Goal: Task Accomplishment & Management: Manage account settings

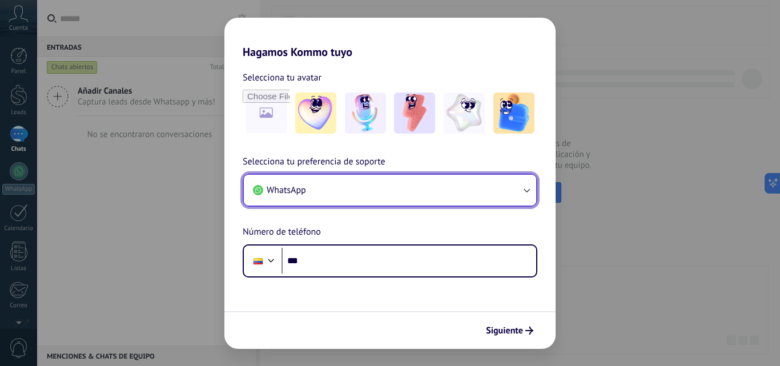
click at [526, 191] on icon "button" at bounding box center [527, 191] width 6 height 4
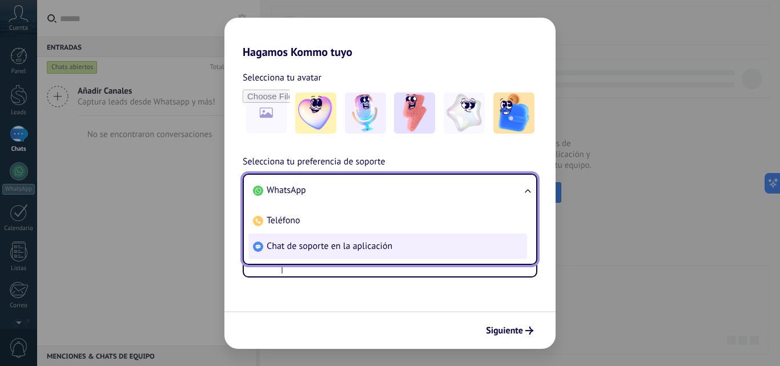
click at [327, 247] on span "Chat de soporte en la aplicación" at bounding box center [330, 246] width 126 height 11
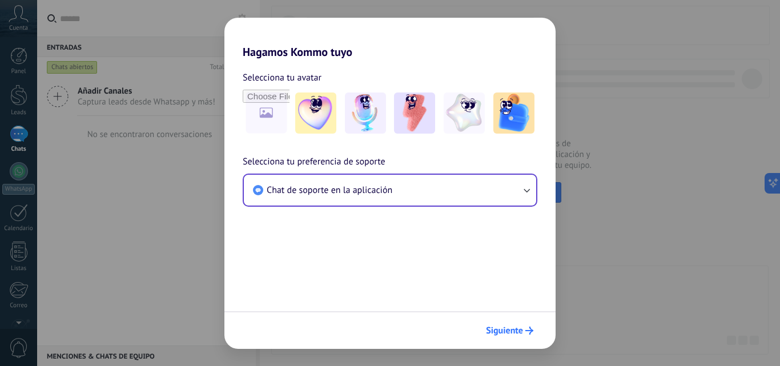
click at [509, 330] on span "Siguiente" at bounding box center [504, 331] width 37 height 8
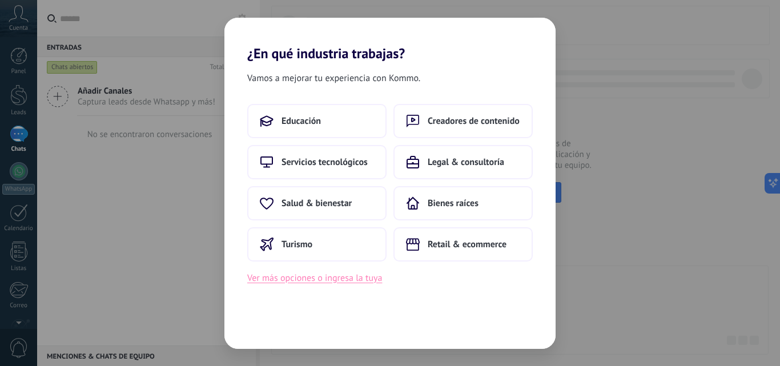
click at [335, 280] on button "Ver más opciones o ingresa la tuya" at bounding box center [314, 278] width 135 height 15
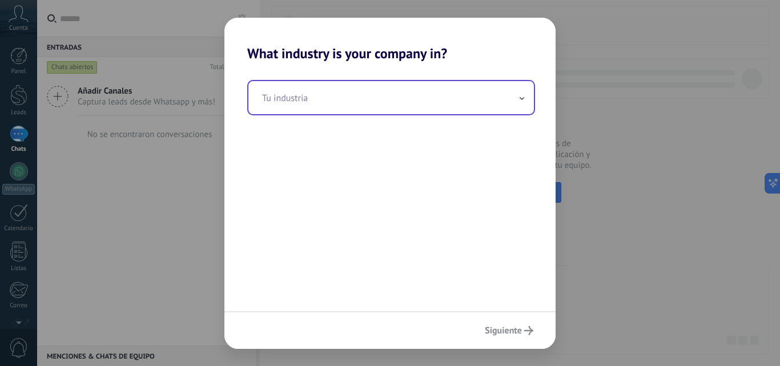
click at [521, 99] on icon at bounding box center [522, 98] width 5 height 3
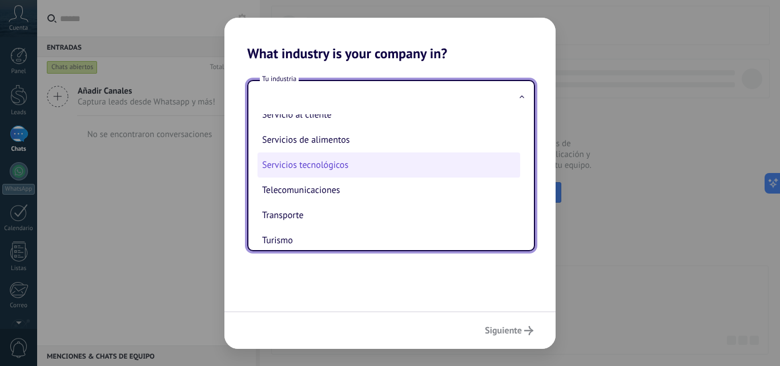
scroll to position [303, 0]
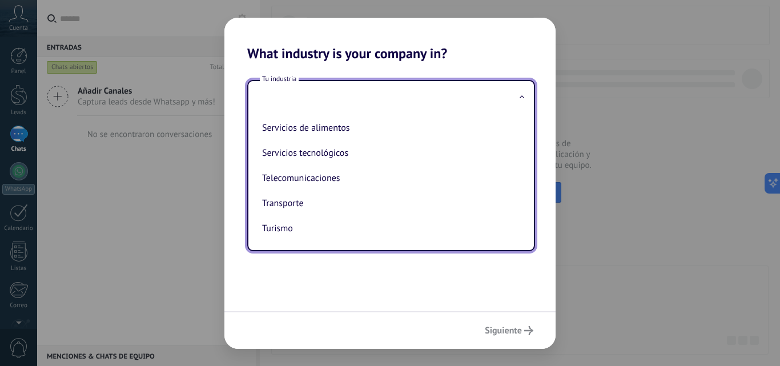
click at [333, 156] on li "Servicios tecnológicos" at bounding box center [389, 153] width 263 height 25
type input "**********"
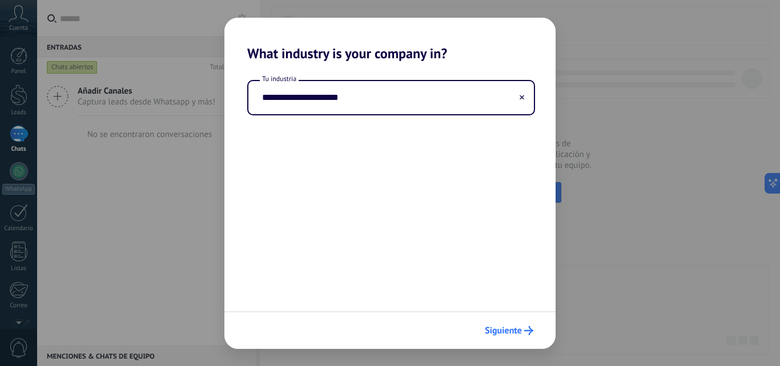
click at [524, 332] on span "Siguiente" at bounding box center [509, 330] width 49 height 9
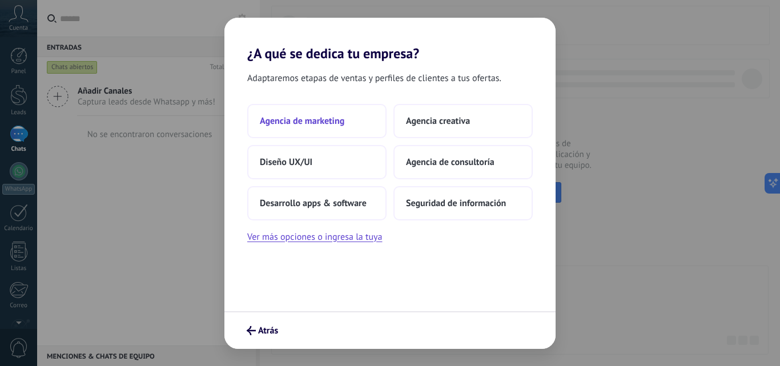
click at [319, 119] on span "Agencia de marketing" at bounding box center [302, 120] width 85 height 11
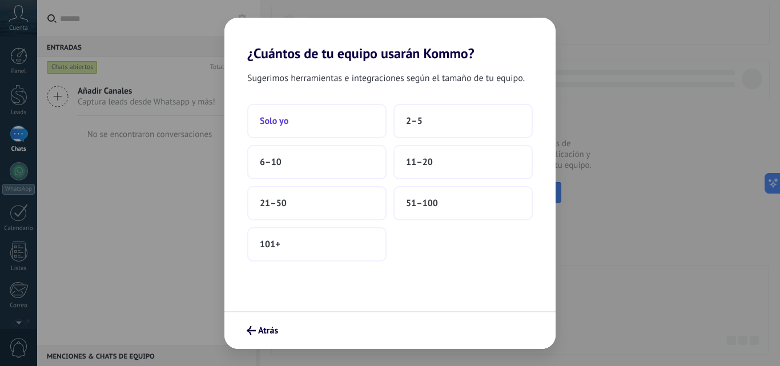
click at [285, 123] on span "Solo yo" at bounding box center [274, 120] width 29 height 11
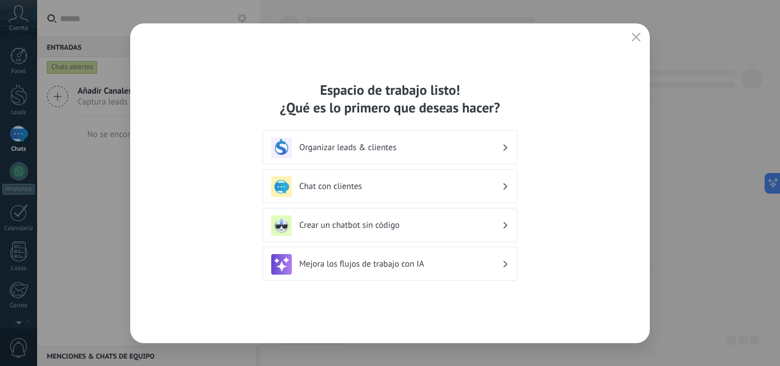
click at [357, 148] on h3 "Organizar leads & clientes" at bounding box center [400, 147] width 203 height 11
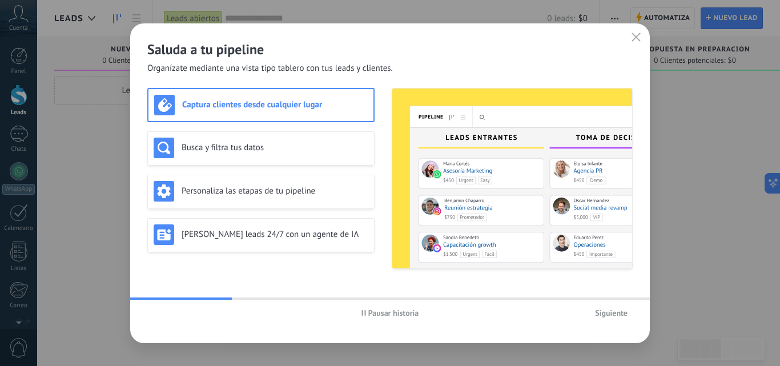
click at [633, 37] on icon "button" at bounding box center [636, 37] width 9 height 9
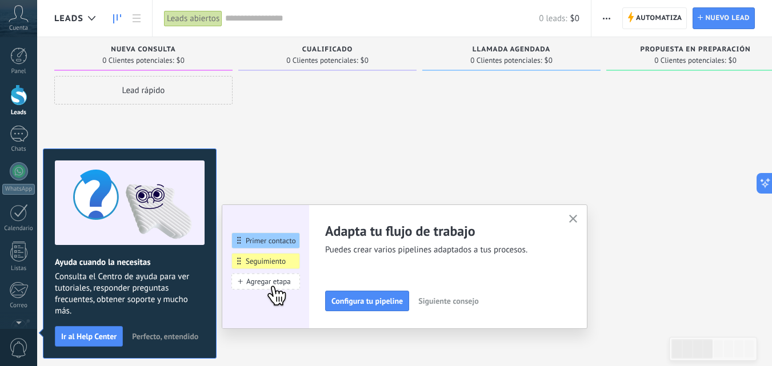
click at [578, 219] on icon "button" at bounding box center [573, 219] width 9 height 9
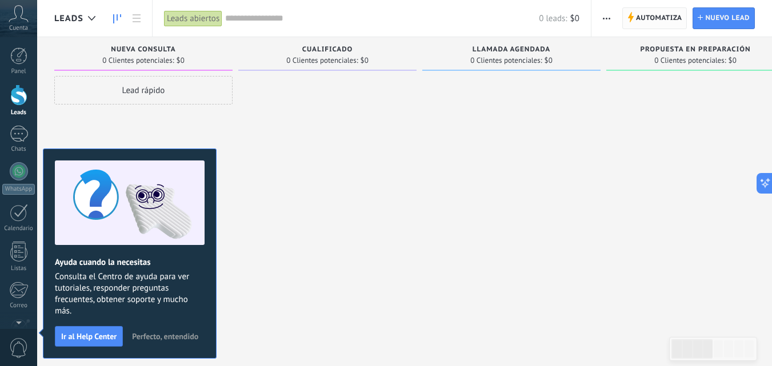
click at [658, 22] on span "Automatiza" at bounding box center [659, 18] width 46 height 21
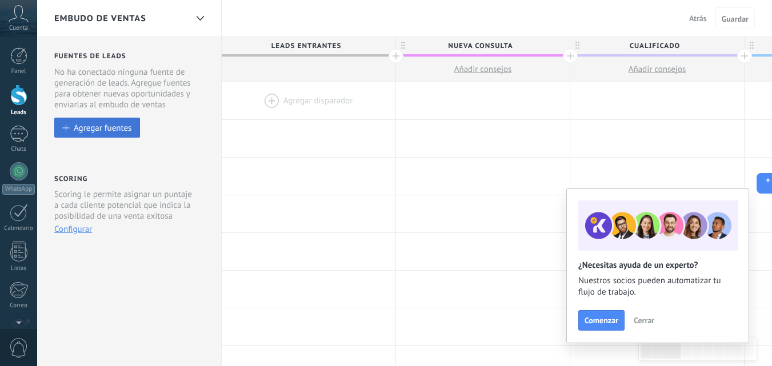
click at [125, 131] on div "Agregar fuentes" at bounding box center [103, 128] width 58 height 10
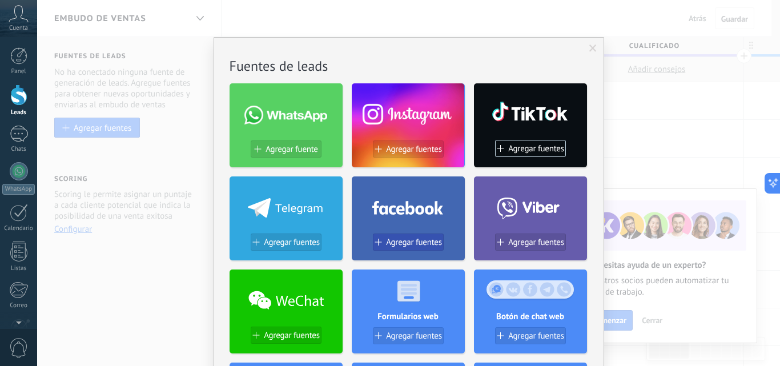
click at [432, 245] on span "Agregar fuentes" at bounding box center [414, 243] width 56 height 10
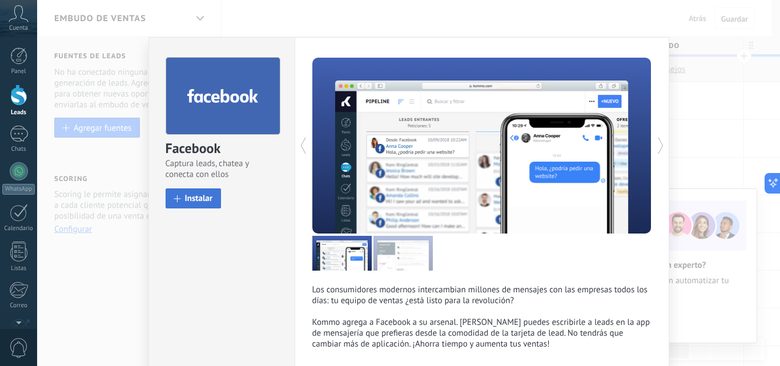
click at [203, 205] on button "Instalar" at bounding box center [194, 199] width 56 height 20
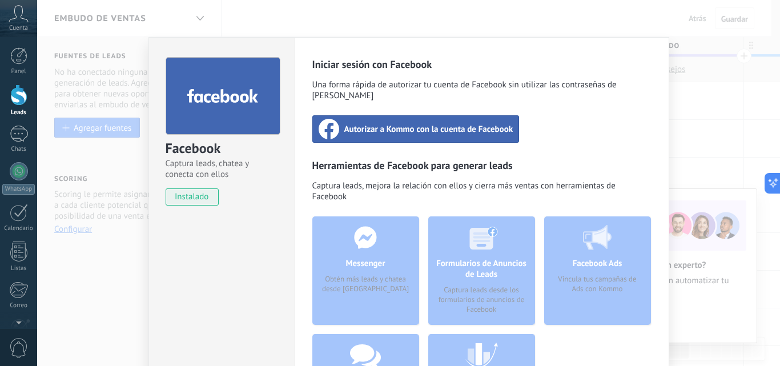
click at [422, 123] on span "Autorizar a Kommo con la cuenta de Facebook" at bounding box center [429, 128] width 169 height 11
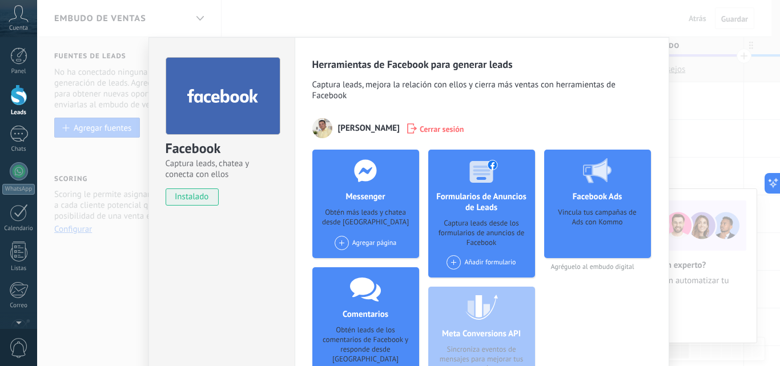
click at [489, 261] on div "Añadir formulario" at bounding box center [481, 262] width 69 height 14
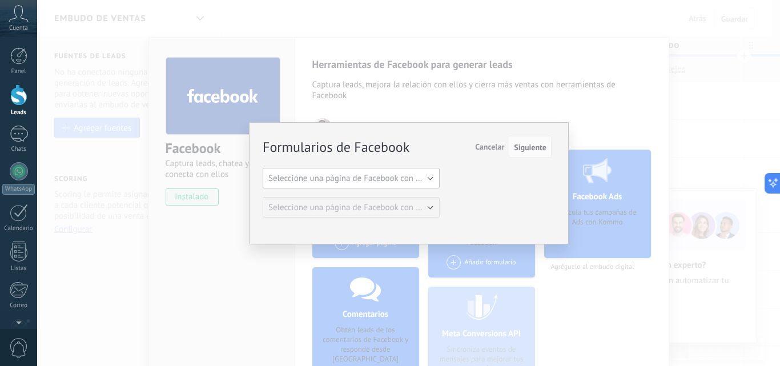
click at [398, 179] on span "Seleccione una página de Facebook con formas" at bounding box center [355, 178] width 173 height 11
click at [355, 198] on span "[PERSON_NAME] - Estratega 5.0" at bounding box center [346, 198] width 180 height 11
click at [402, 210] on span "Seleccione una página de Facebook con formas" at bounding box center [355, 207] width 173 height 11
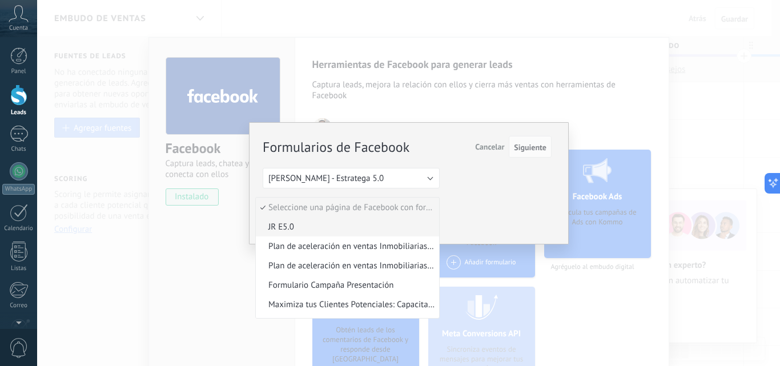
click at [285, 226] on span "JR E5.0" at bounding box center [346, 227] width 180 height 11
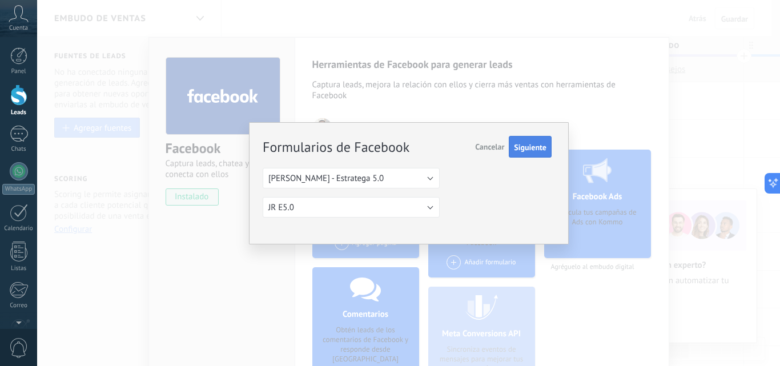
click at [529, 147] on span "Siguiente" at bounding box center [530, 147] width 33 height 8
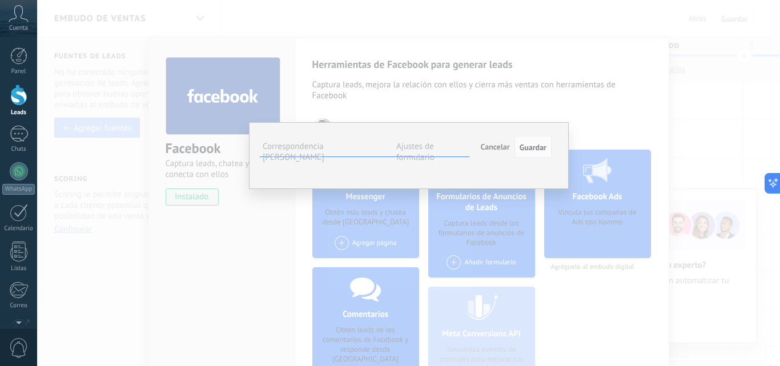
click at [488, 150] on span "Cancelar" at bounding box center [495, 147] width 29 height 10
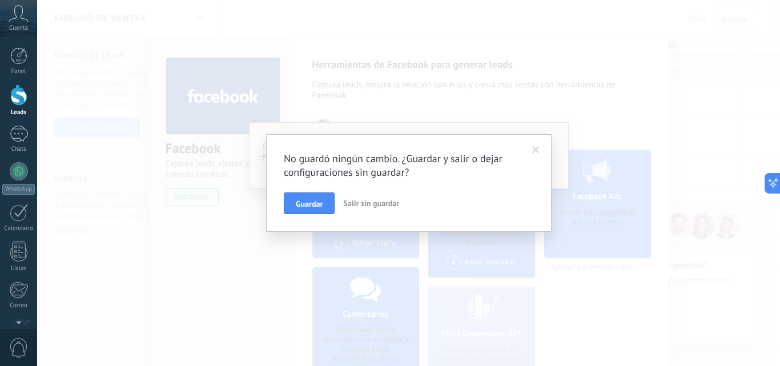
click at [360, 207] on span "Salir sin guardar" at bounding box center [371, 203] width 56 height 10
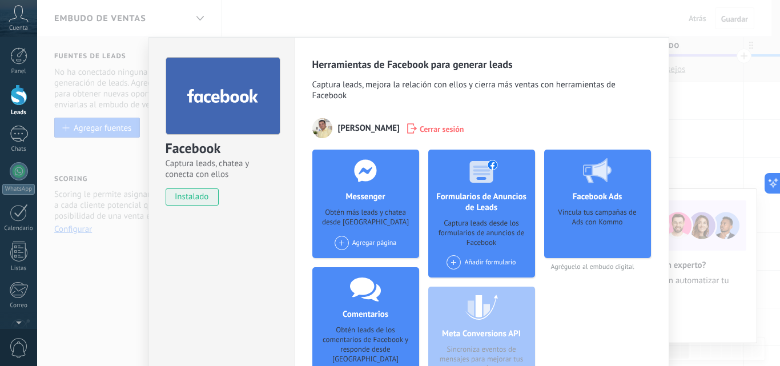
click at [703, 94] on div "Facebook Captura leads, chatea y conecta con ellos instalado Desinstalar Herram…" at bounding box center [408, 183] width 743 height 366
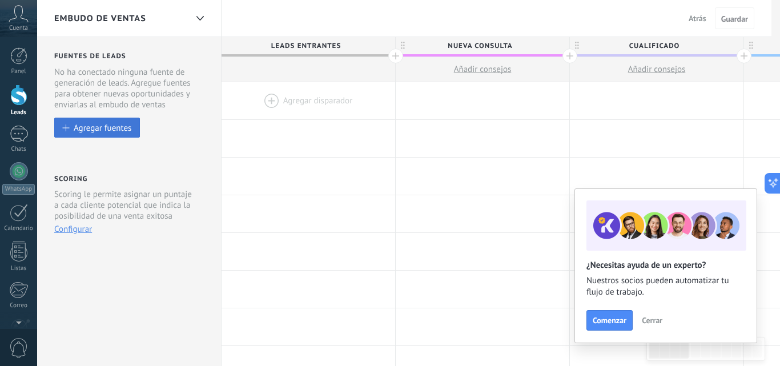
click at [121, 127] on div "Agregar fuentes" at bounding box center [103, 128] width 58 height 10
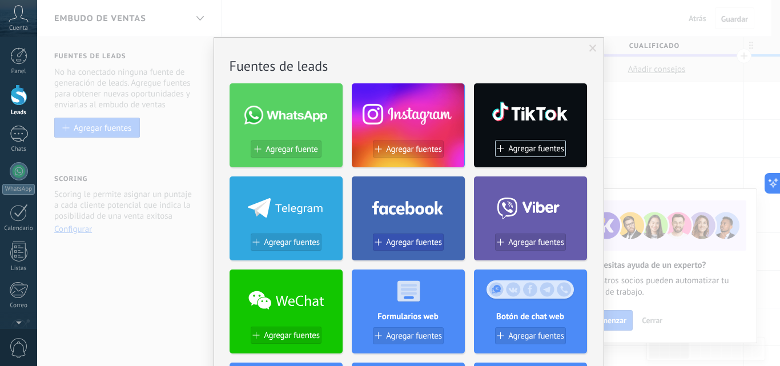
click at [413, 243] on span "Agregar fuentes" at bounding box center [414, 243] width 56 height 10
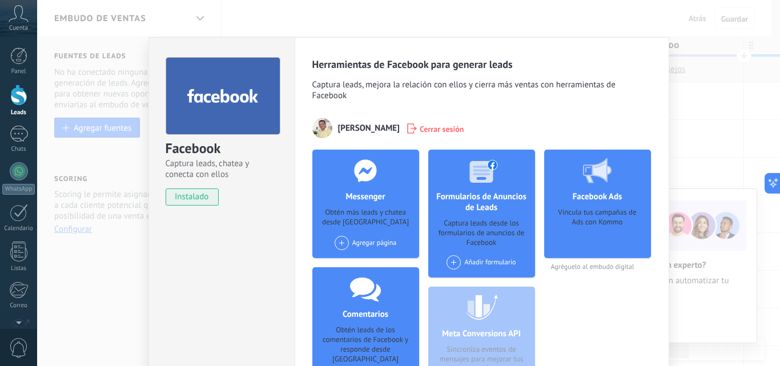
click at [705, 91] on div "Facebook Captura leads, chatea y conecta con ellos instalado Desinstalar Herram…" at bounding box center [408, 183] width 743 height 366
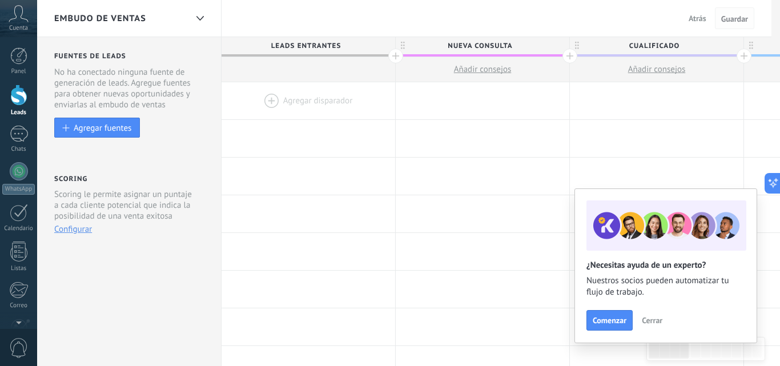
click at [732, 24] on button "Guardar" at bounding box center [734, 18] width 39 height 22
click at [735, 18] on span "Guardar" at bounding box center [735, 19] width 27 height 8
click at [117, 124] on div "Agregar fuentes" at bounding box center [103, 128] width 58 height 10
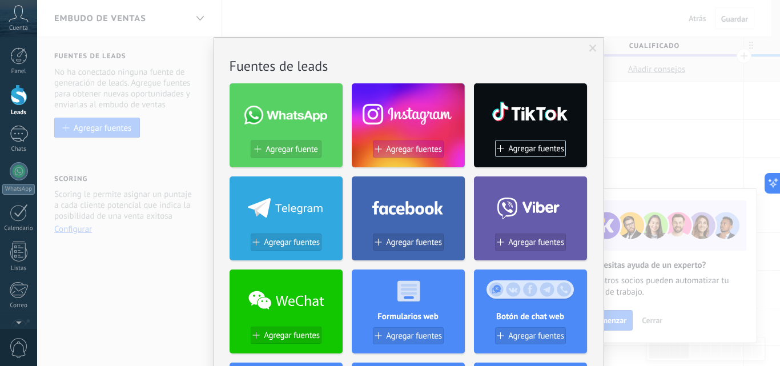
click at [426, 147] on span "Agregar fuentes" at bounding box center [414, 150] width 56 height 10
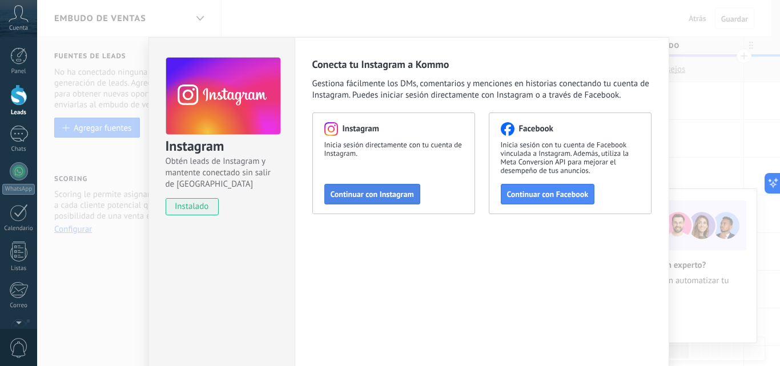
click at [379, 198] on span "Continuar con Instagram" at bounding box center [372, 194] width 83 height 8
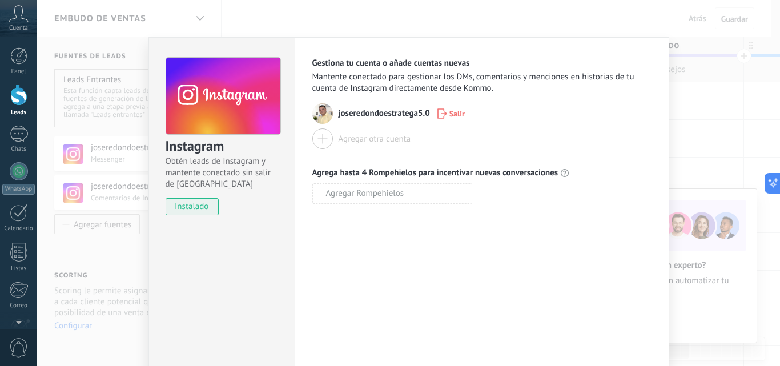
click at [707, 124] on div "Instagram Obtén leads de Instagram y mantente conectado sin salir de Kommo inst…" at bounding box center [408, 183] width 743 height 366
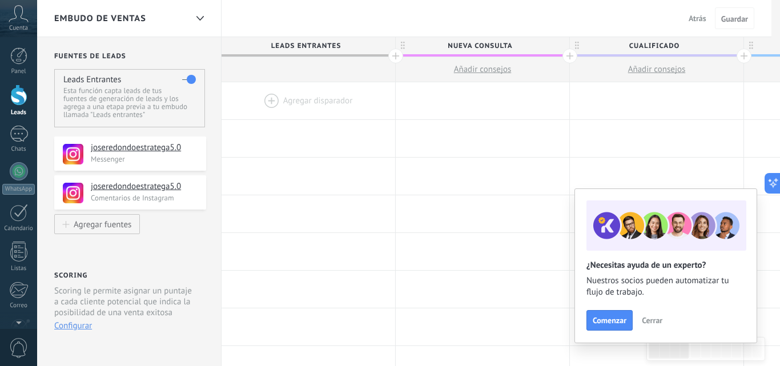
click at [19, 91] on div at bounding box center [18, 95] width 17 height 21
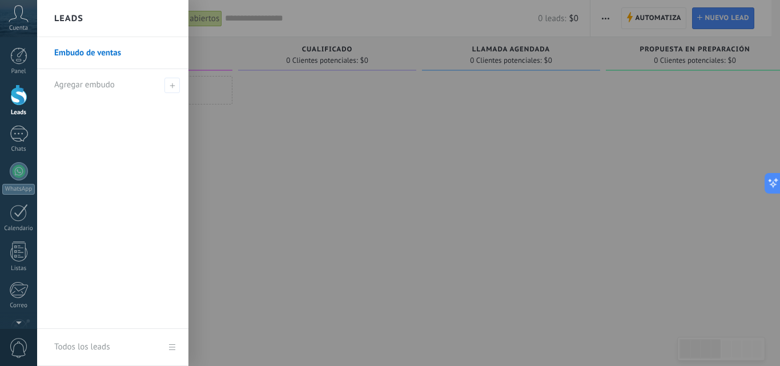
click at [21, 102] on div at bounding box center [18, 95] width 17 height 21
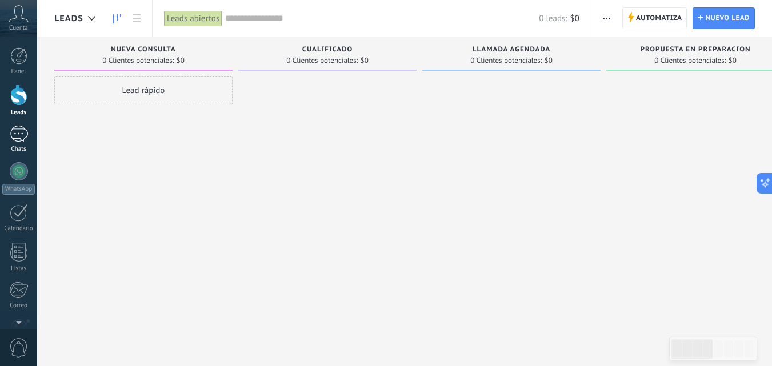
click at [24, 139] on div at bounding box center [19, 134] width 18 height 17
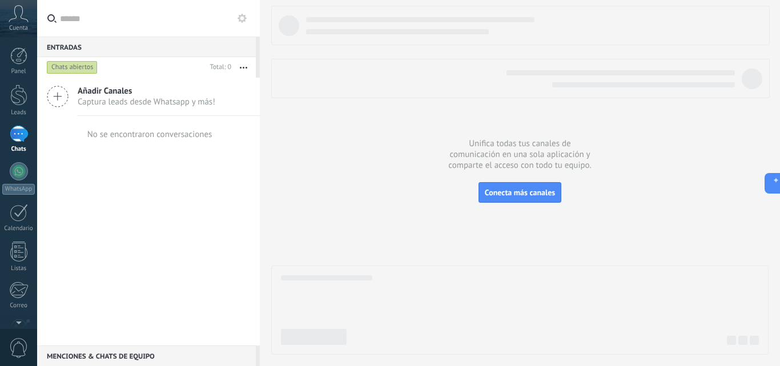
click at [107, 95] on span "Añadir Canales" at bounding box center [147, 91] width 138 height 11
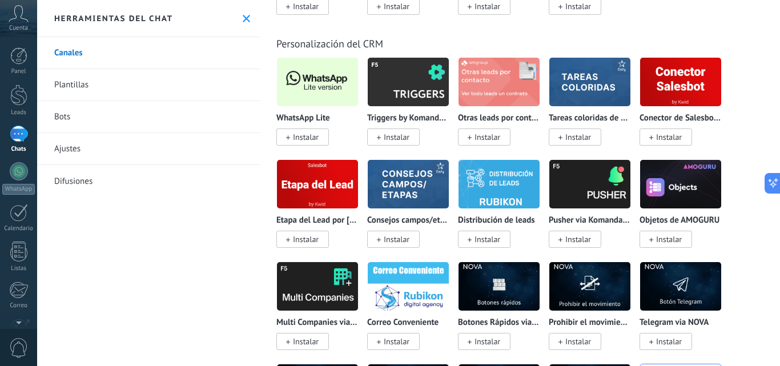
scroll to position [2838, 0]
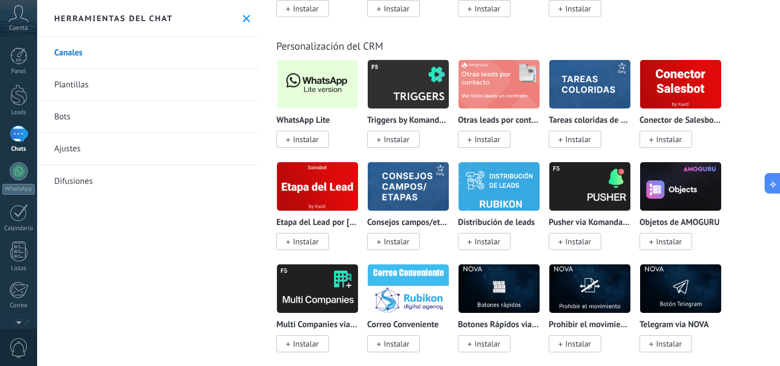
click at [301, 140] on span "Instalar" at bounding box center [306, 139] width 26 height 10
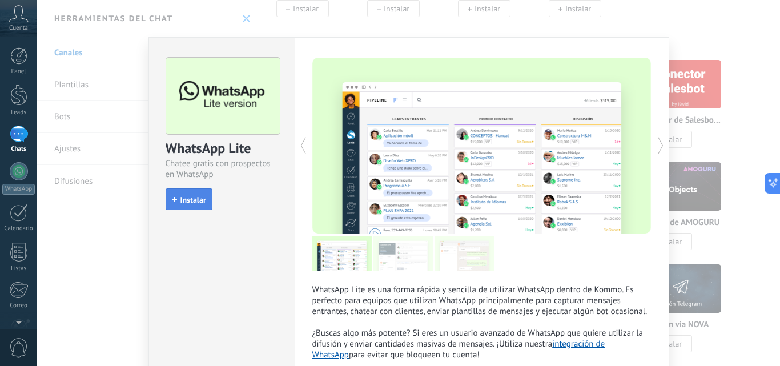
click at [192, 202] on span "Instalar" at bounding box center [194, 200] width 26 height 8
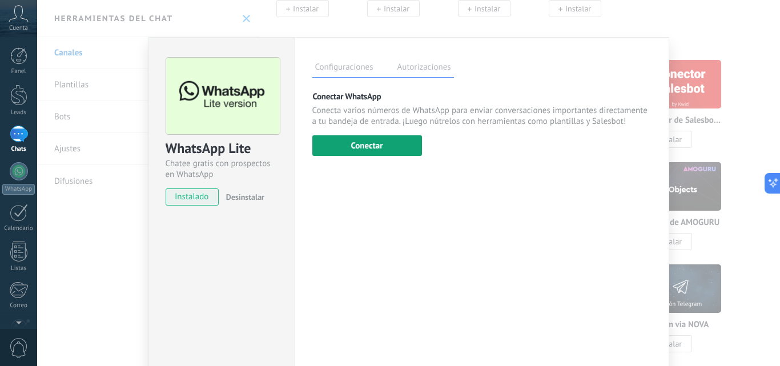
click at [377, 146] on button "Conectar" at bounding box center [368, 145] width 110 height 21
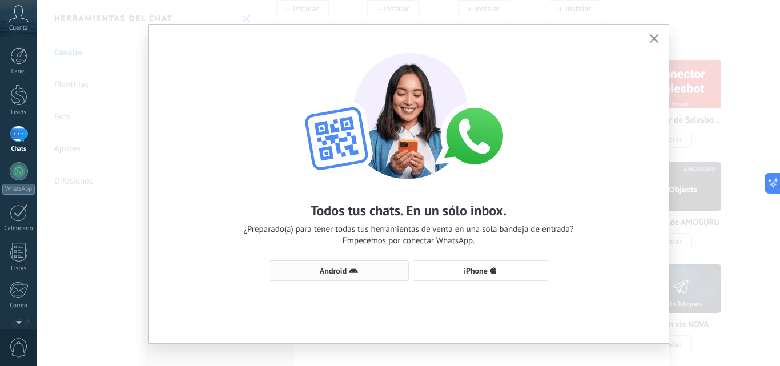
scroll to position [28, 0]
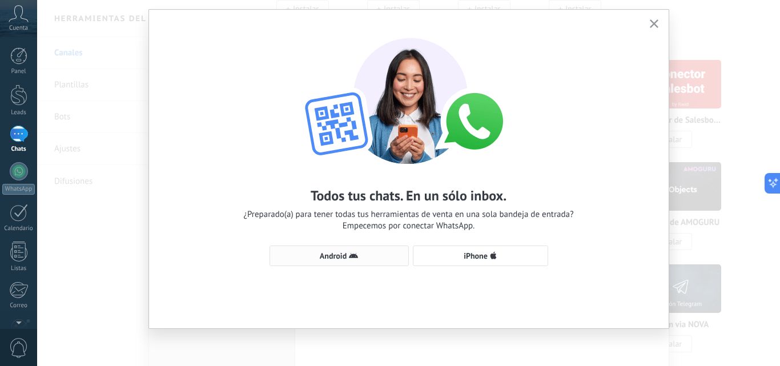
click at [349, 257] on use "button" at bounding box center [353, 255] width 9 height 5
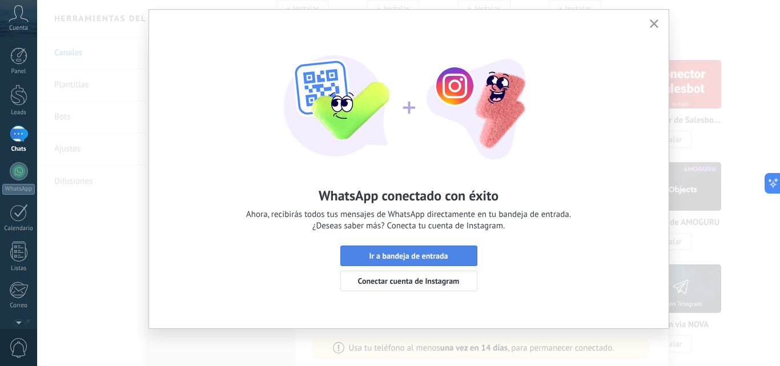
click at [415, 260] on span "Ir a bandeja de entrada" at bounding box center [408, 256] width 79 height 8
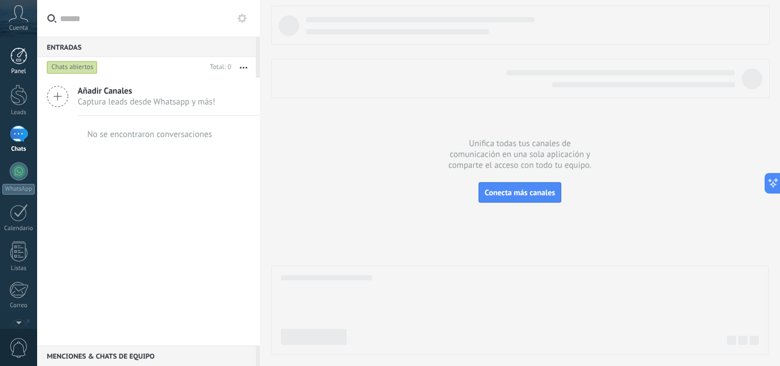
click at [18, 63] on div at bounding box center [18, 55] width 17 height 17
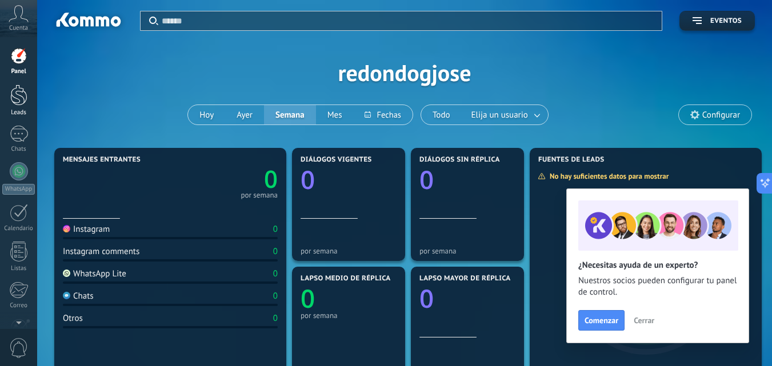
click at [19, 102] on div at bounding box center [18, 95] width 17 height 21
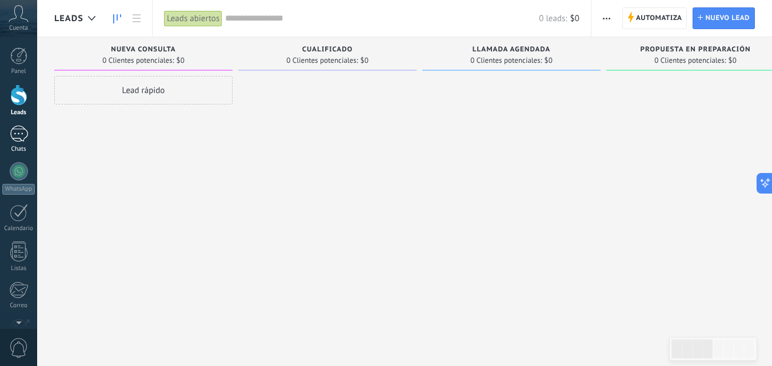
click at [21, 135] on div at bounding box center [19, 134] width 18 height 17
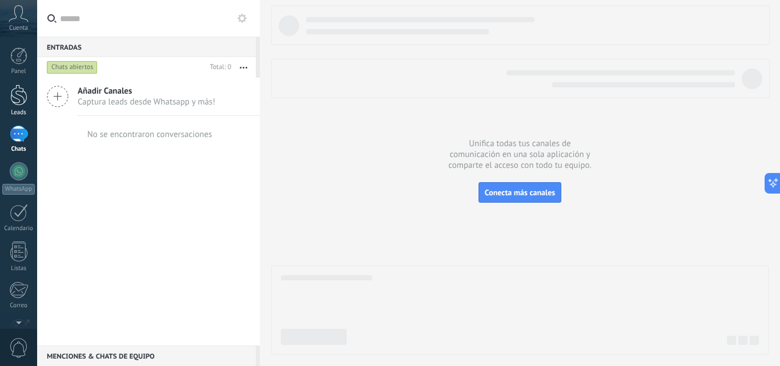
click at [11, 94] on div at bounding box center [18, 95] width 17 height 21
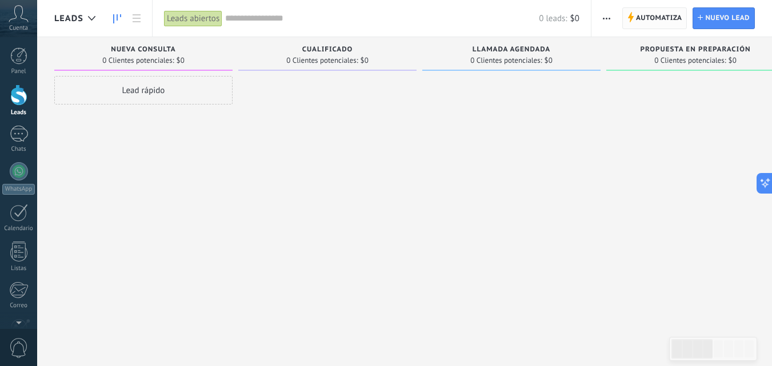
click at [669, 22] on span "Automatiza" at bounding box center [659, 18] width 46 height 21
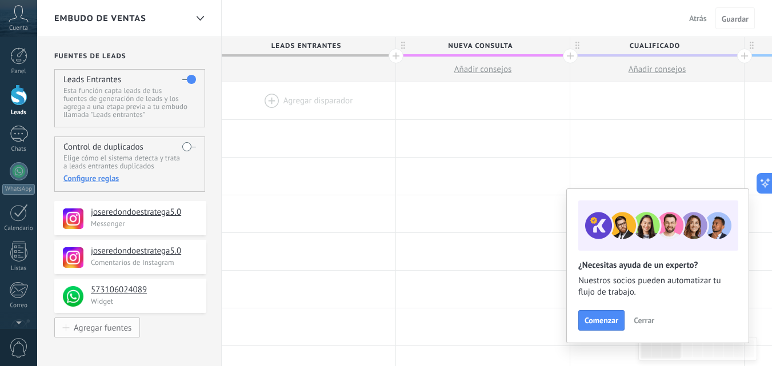
click at [119, 330] on div "Agregar fuentes" at bounding box center [103, 328] width 58 height 10
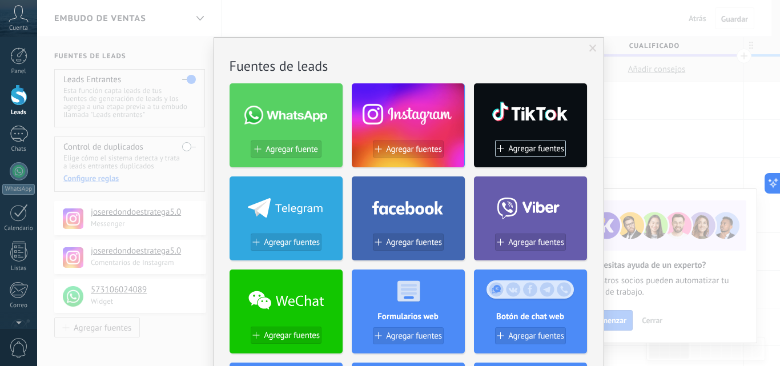
click at [412, 243] on span "Agregar fuentes" at bounding box center [414, 243] width 56 height 10
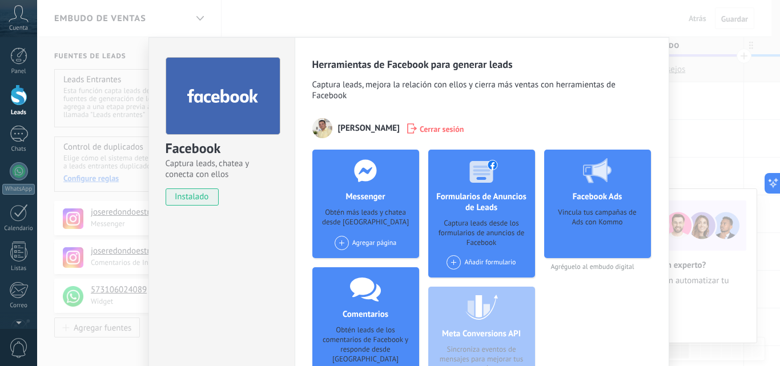
scroll to position [19, 0]
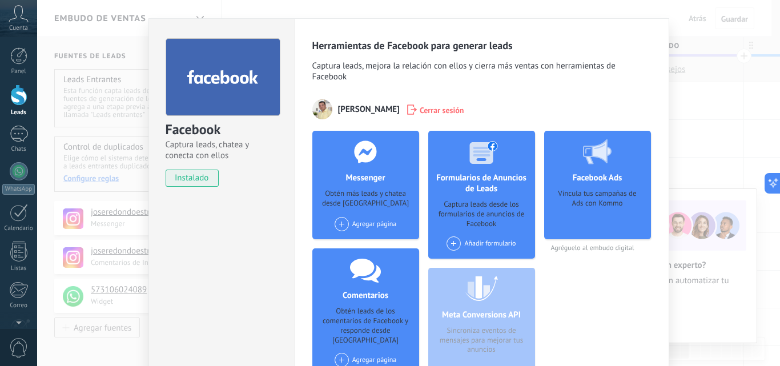
click at [373, 225] on div "Agregar página" at bounding box center [366, 224] width 62 height 14
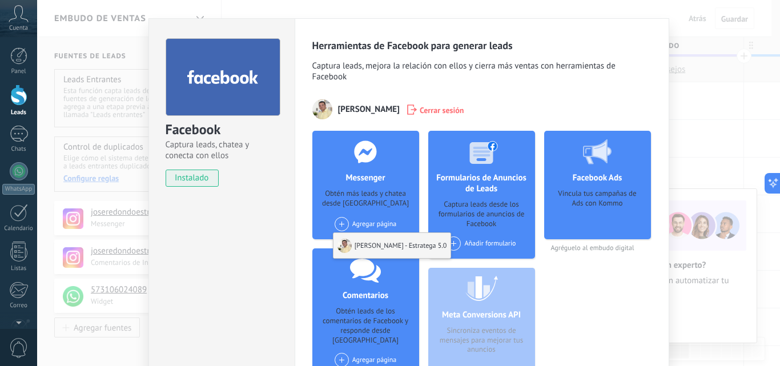
click at [383, 243] on div "[PERSON_NAME] - Estratega 5.0" at bounding box center [393, 245] width 118 height 25
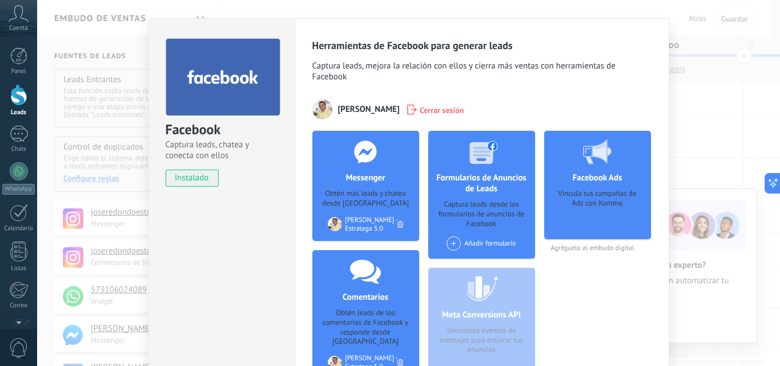
click at [493, 244] on div "Añadir formulario" at bounding box center [481, 244] width 69 height 14
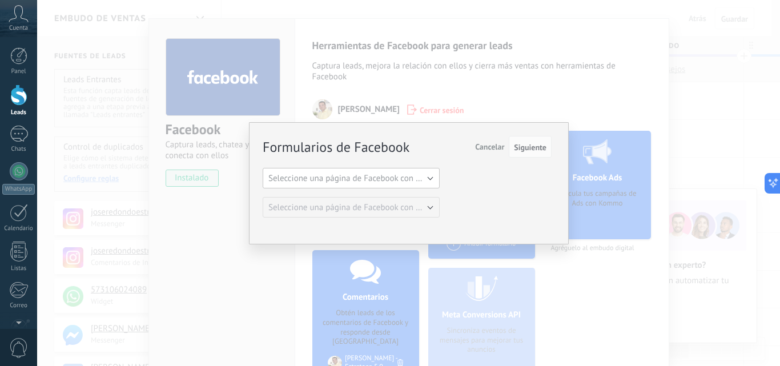
click at [405, 183] on span "Seleccione una página de Facebook con formas" at bounding box center [355, 178] width 173 height 11
click at [360, 205] on li "[PERSON_NAME] - Estratega 5.0" at bounding box center [347, 197] width 183 height 19
click at [415, 210] on span "Seleccione una página de Facebook con formas" at bounding box center [355, 207] width 173 height 11
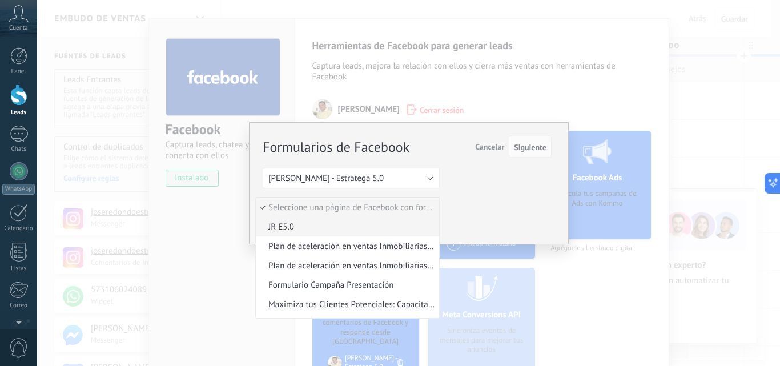
click at [279, 225] on span "JR E5.0" at bounding box center [346, 227] width 180 height 11
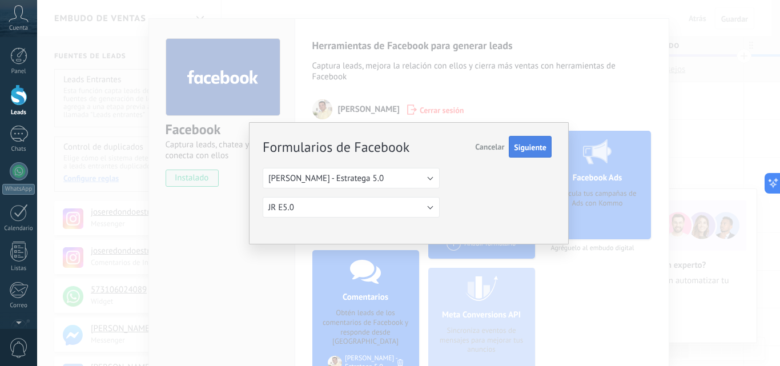
click at [537, 142] on button "Siguiente" at bounding box center [530, 147] width 43 height 22
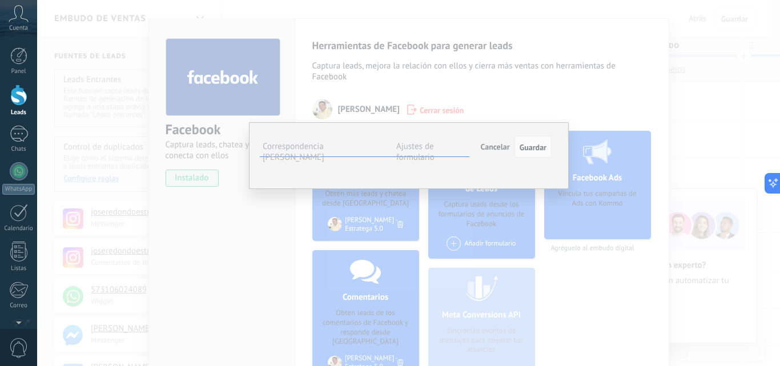
click at [0, 0] on button "Seleccionar campo" at bounding box center [0, 0] width 0 height 0
click at [0, 0] on div "¿Qué tan automatizado está tu proceso de seguimiento actual?" at bounding box center [0, 0] width 0 height 0
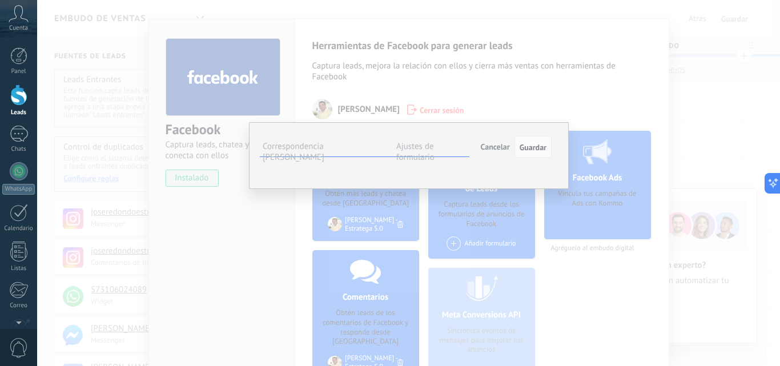
click at [0, 0] on span "Seleccionar campo" at bounding box center [0, 0] width 0 height 0
click at [498, 142] on span "Cancelar" at bounding box center [495, 147] width 29 height 10
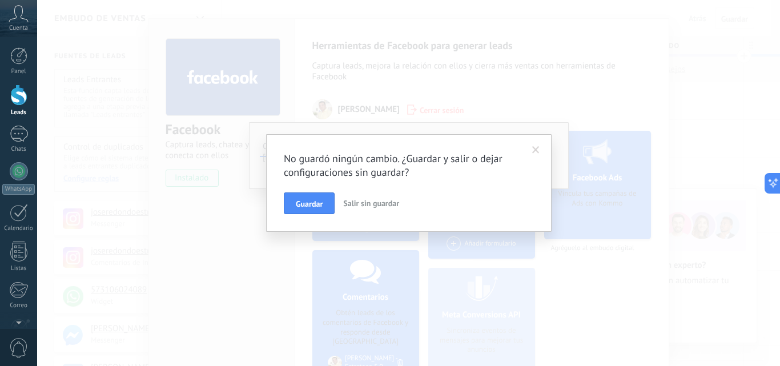
click at [358, 201] on span "Salir sin guardar" at bounding box center [371, 203] width 56 height 10
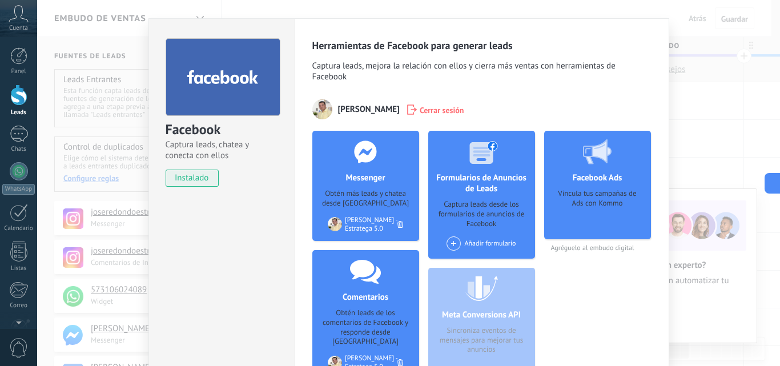
scroll to position [0, 0]
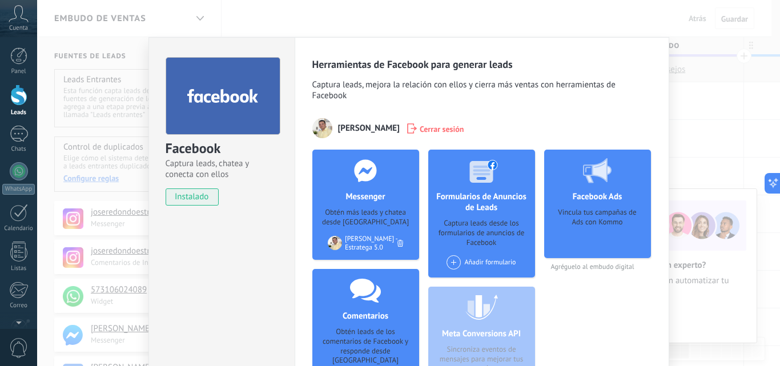
click at [736, 105] on div "Facebook Captura leads, chatea y conecta con ellos instalado Desinstalar Herram…" at bounding box center [408, 183] width 743 height 366
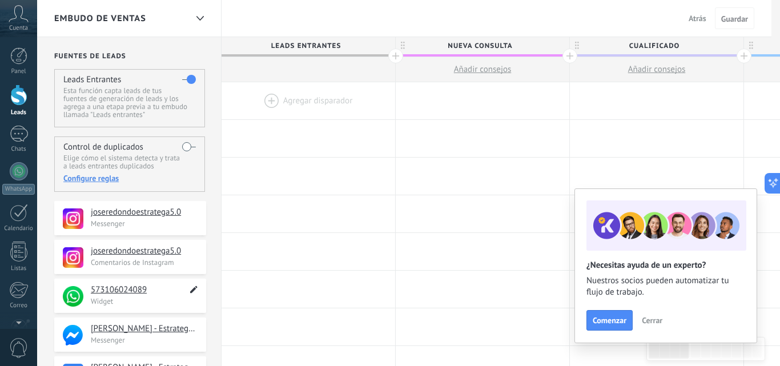
click at [197, 290] on icon at bounding box center [193, 290] width 13 height 14
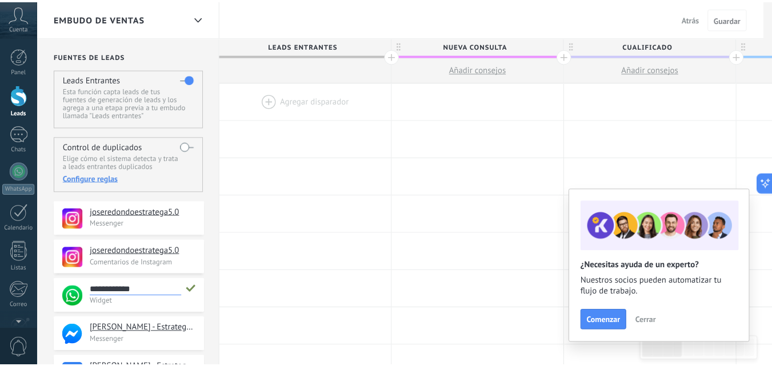
scroll to position [11, 0]
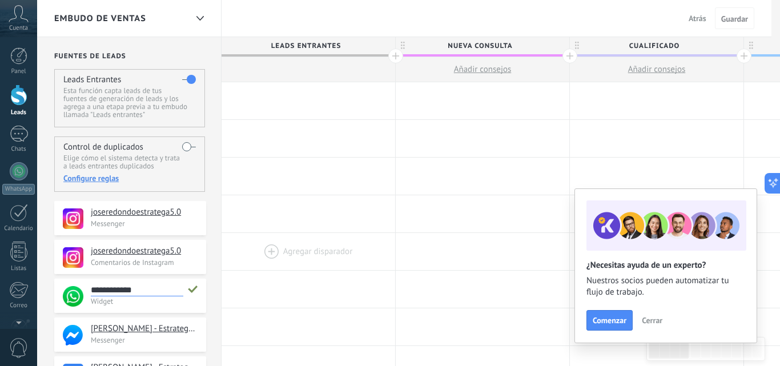
click at [250, 233] on div at bounding box center [309, 251] width 174 height 37
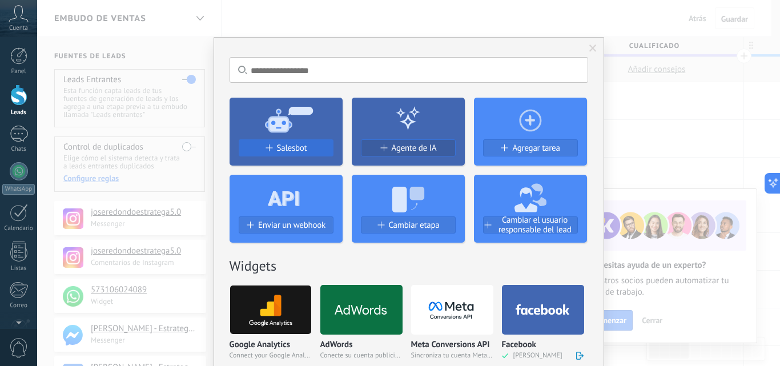
click at [308, 152] on div "Salesbot" at bounding box center [286, 148] width 94 height 10
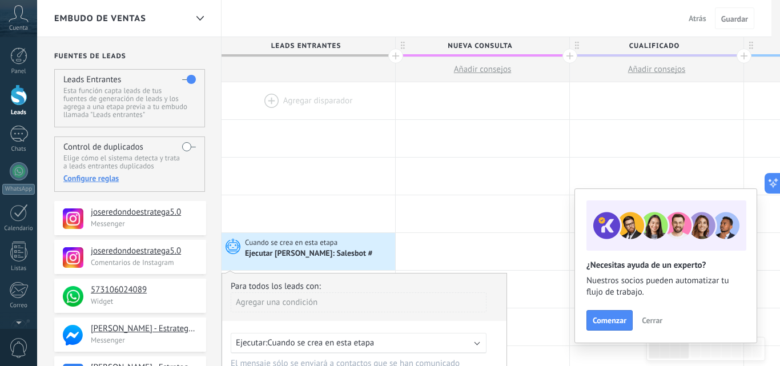
click at [317, 100] on div at bounding box center [309, 100] width 174 height 37
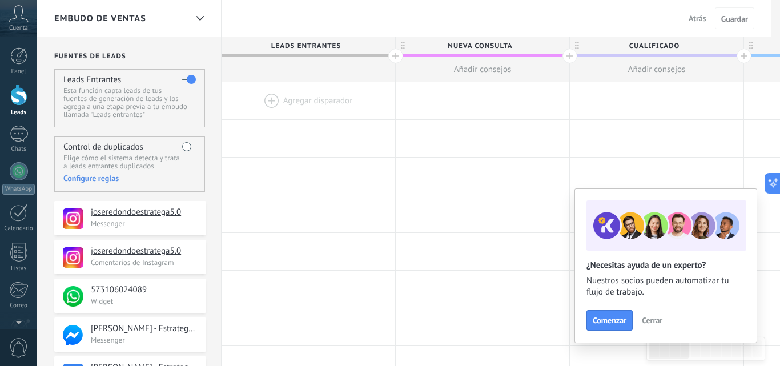
click at [690, 16] on span "Atrás" at bounding box center [698, 18] width 18 height 10
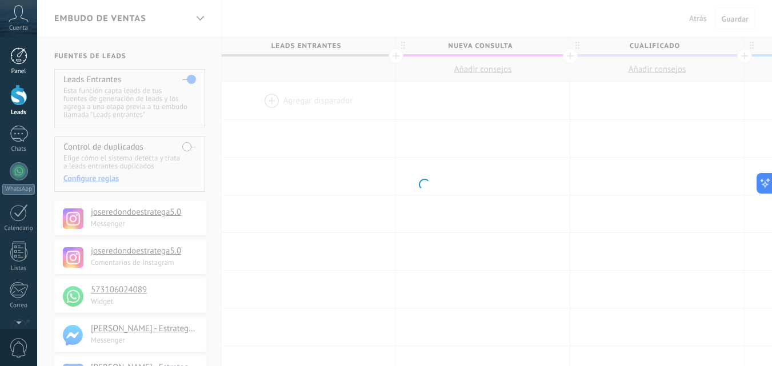
click at [21, 56] on div at bounding box center [18, 55] width 17 height 17
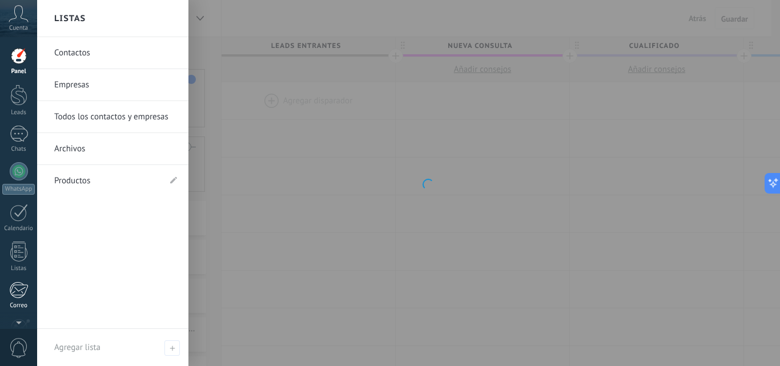
click at [20, 293] on div at bounding box center [18, 290] width 19 height 17
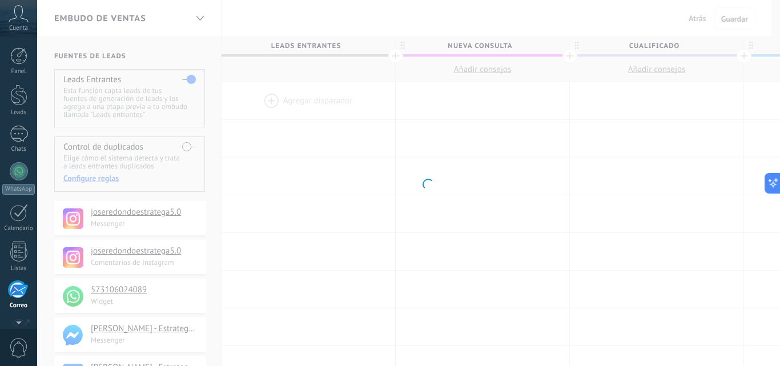
scroll to position [109, 0]
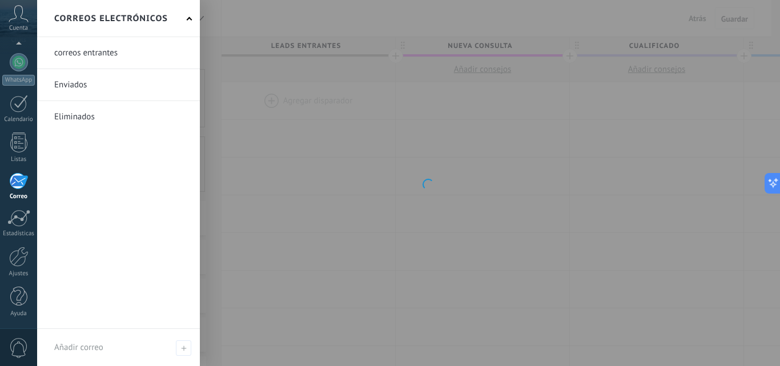
click at [95, 55] on link at bounding box center [118, 52] width 163 height 31
click at [18, 182] on div at bounding box center [18, 181] width 19 height 17
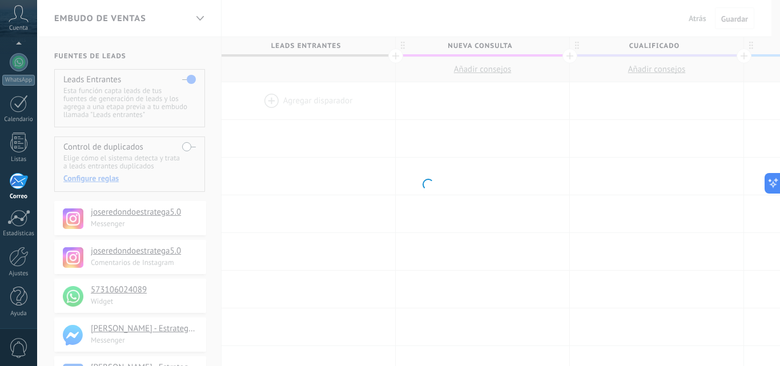
click at [18, 182] on div at bounding box center [18, 181] width 19 height 17
click at [13, 258] on div at bounding box center [18, 257] width 19 height 20
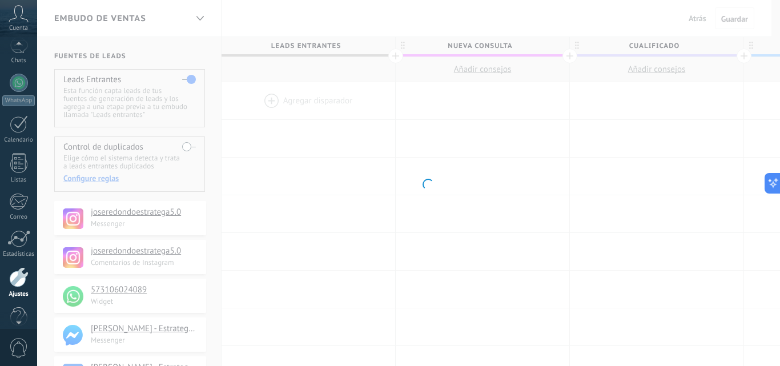
scroll to position [109, 0]
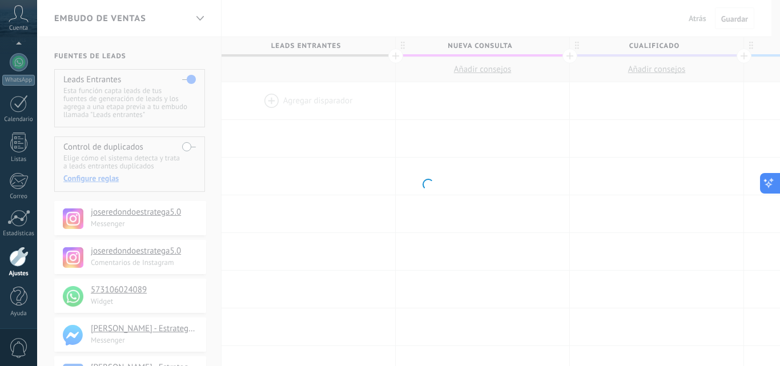
click at [771, 185] on icon at bounding box center [769, 183] width 12 height 12
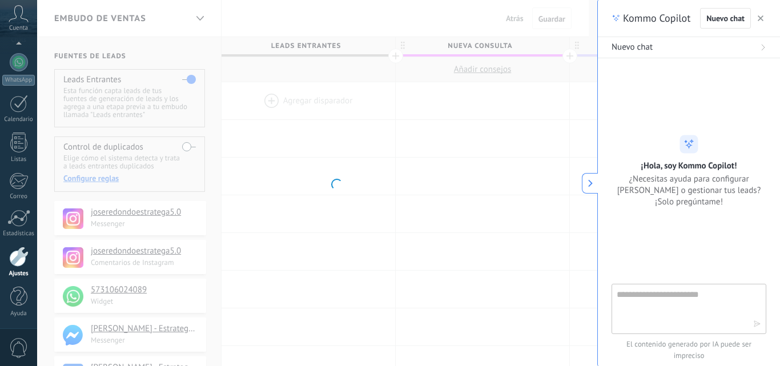
click at [590, 180] on icon at bounding box center [591, 183] width 8 height 8
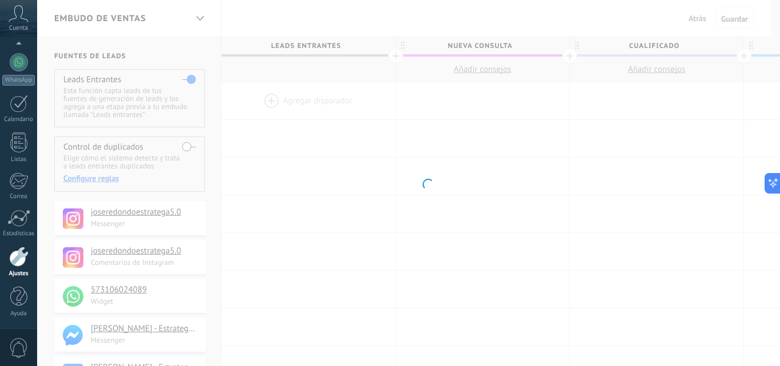
click at [118, 218] on body ".abccls-1,.abccls-2{fill-rule:evenodd}.abccls-2{fill:#fff} .abfcls-1{fill:none}…" at bounding box center [390, 183] width 780 height 366
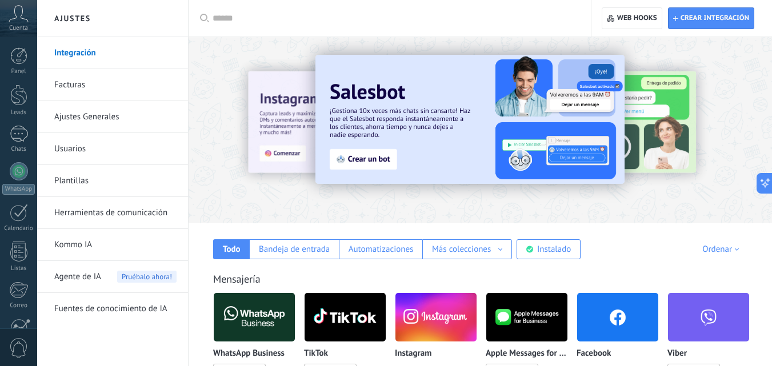
click at [84, 119] on link "Ajustes Generales" at bounding box center [115, 117] width 122 height 32
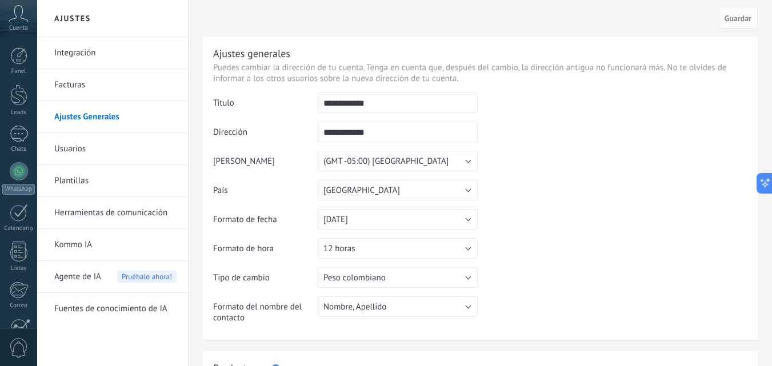
click at [398, 99] on input "**********" at bounding box center [398, 103] width 160 height 21
drag, startPoint x: 386, startPoint y: 106, endPoint x: 304, endPoint y: 103, distance: 81.7
click at [304, 103] on tr "**********" at bounding box center [480, 107] width 534 height 29
type input "****"
drag, startPoint x: 378, startPoint y: 137, endPoint x: 301, endPoint y: 140, distance: 77.8
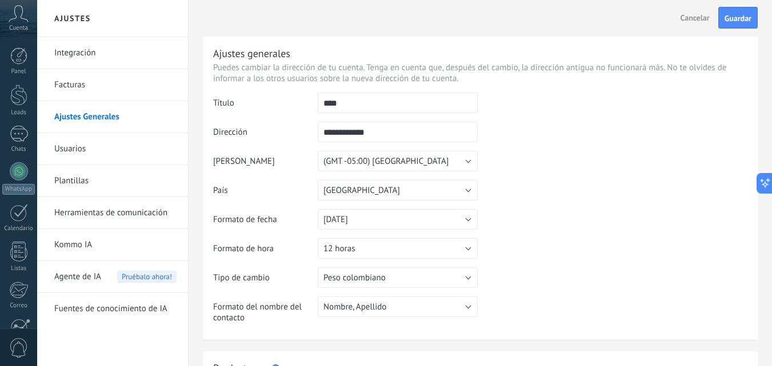
click at [301, 140] on tr "**********" at bounding box center [480, 136] width 534 height 29
type input "*"
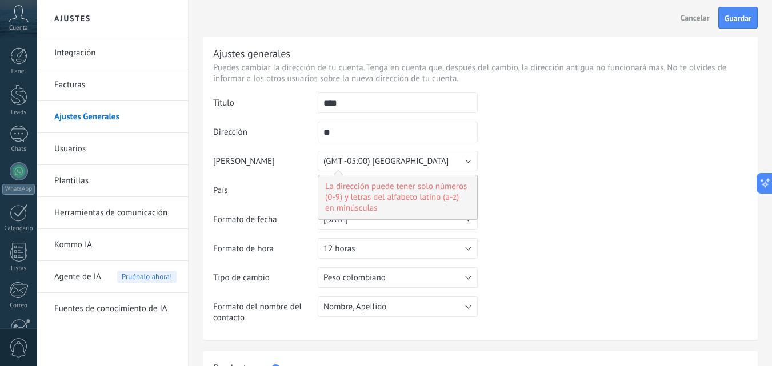
type input "*"
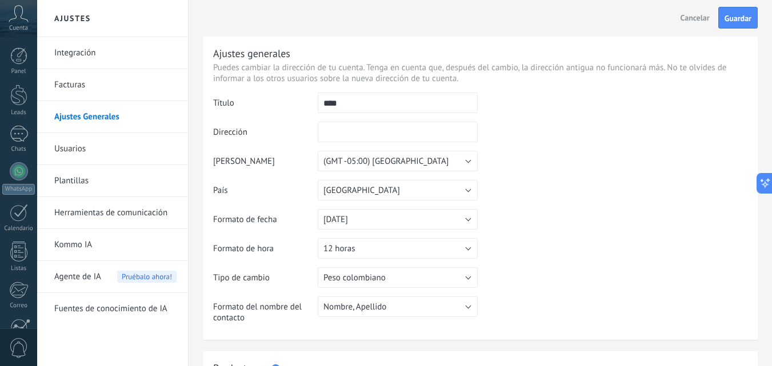
type input "*"
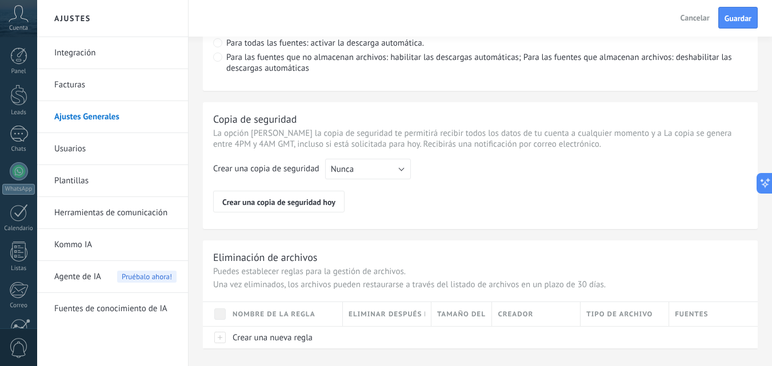
scroll to position [914, 0]
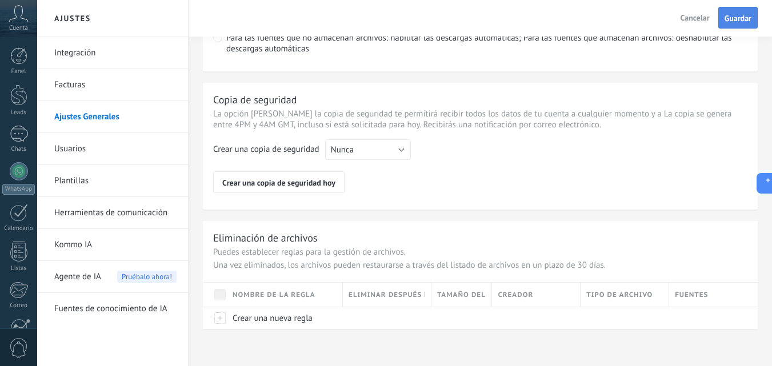
type input "**********"
click at [744, 22] on span "Guardar" at bounding box center [738, 18] width 27 height 8
